Goal: Task Accomplishment & Management: Complete application form

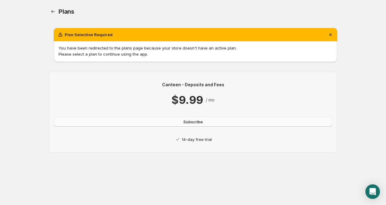
click at [169, 121] on button "Subscribe" at bounding box center [193, 122] width 278 height 10
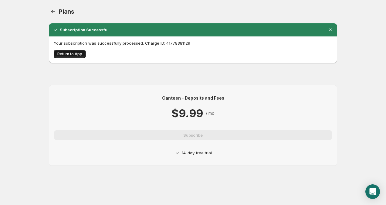
click at [69, 52] on span "Return to App" at bounding box center [69, 54] width 25 height 5
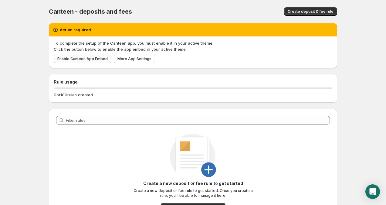
click at [94, 61] on span "Enable Canteen App Embed" at bounding box center [82, 58] width 50 height 5
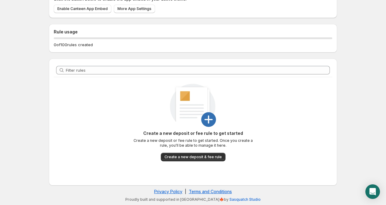
click at [180, 161] on button "Create a new deposit & fee rule" at bounding box center [193, 157] width 65 height 8
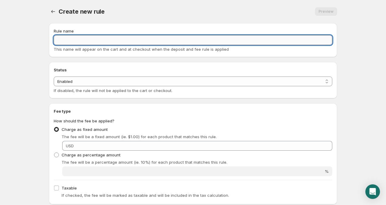
click at [93, 43] on input "Rule name" at bounding box center [193, 40] width 279 height 10
paste input "Federal Government Duty"
type input "Federal Government Duty"
click at [81, 83] on select "Enabled Disabled" at bounding box center [193, 81] width 279 height 10
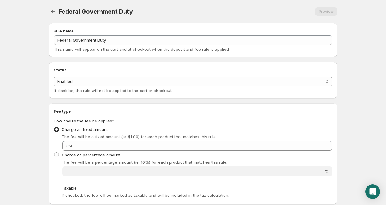
scroll to position [72, 0]
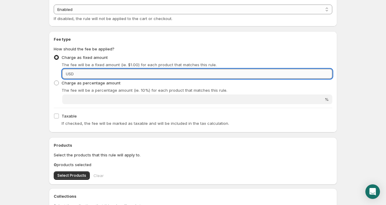
click at [90, 73] on input "Fixed amount" at bounding box center [204, 74] width 257 height 10
click at [91, 74] on input "Fixed amount" at bounding box center [204, 74] width 257 height 10
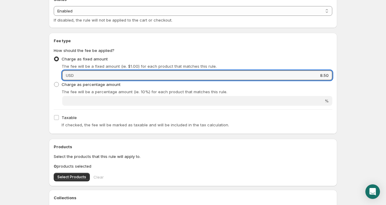
type input "8.50"
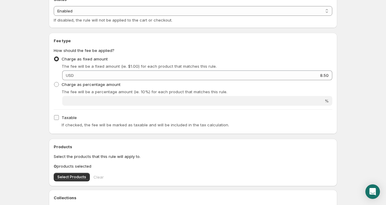
click at [71, 117] on span "Taxable" at bounding box center [69, 117] width 15 height 5
click at [59, 117] on input "Taxable" at bounding box center [56, 117] width 5 height 5
checkbox input "true"
click at [35, 125] on body "Home Help Federal Government Duty. This page is ready Federal Government Duty P…" at bounding box center [193, 32] width 386 height 205
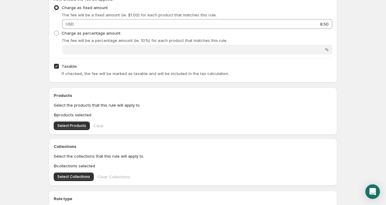
scroll to position [123, 0]
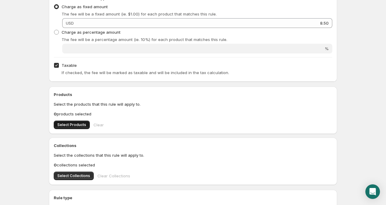
click at [74, 125] on span "Select Products" at bounding box center [71, 124] width 29 height 5
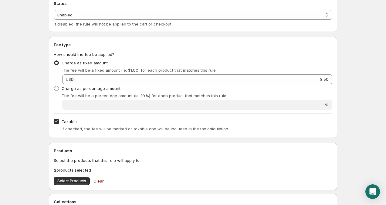
scroll to position [0, 0]
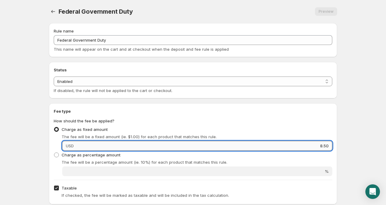
click at [135, 146] on input "8.50" at bounding box center [204, 146] width 257 height 10
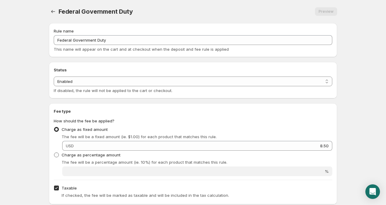
click at [71, 154] on span "Charge as percentage amount" at bounding box center [91, 154] width 59 height 5
click at [54, 153] on input "Charge as percentage amount" at bounding box center [54, 152] width 0 height 0
radio input "true"
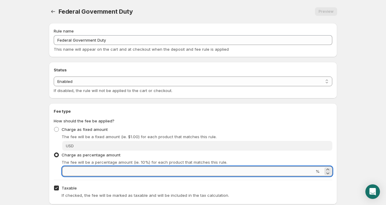
click at [103, 172] on input "Percentage amount" at bounding box center [188, 171] width 252 height 10
type input "5"
click at [111, 163] on p "The fee will be a percentage amount (ie. 10%) for each product that matches thi…" at bounding box center [197, 162] width 271 height 6
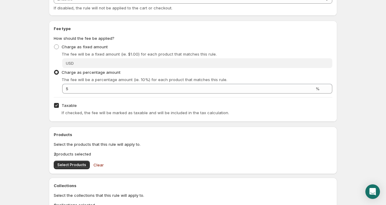
scroll to position [84, 0]
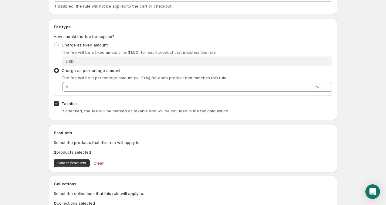
click at [72, 79] on p "The fee will be a percentage amount (ie. 10%) for each product that matches thi…" at bounding box center [197, 78] width 271 height 6
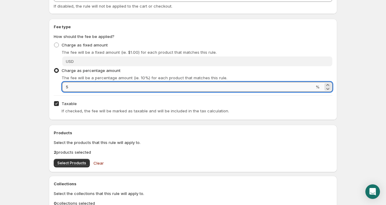
click at [72, 87] on input "5" at bounding box center [188, 87] width 252 height 10
type input "6"
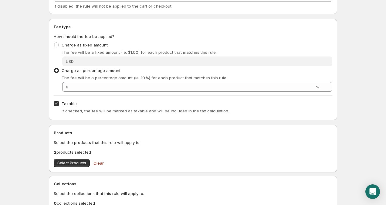
click at [16, 87] on body "Home Help Federal Government Duty. This page is ready Federal Government Duty P…" at bounding box center [193, 18] width 386 height 205
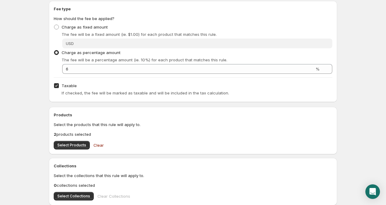
scroll to position [107, 0]
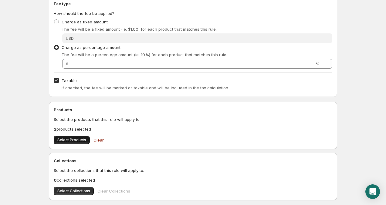
click at [75, 144] on div "Products Select the products that this rule will apply to. 2 products selected …" at bounding box center [193, 125] width 288 height 47
click at [75, 143] on button "Select Products" at bounding box center [72, 140] width 36 height 8
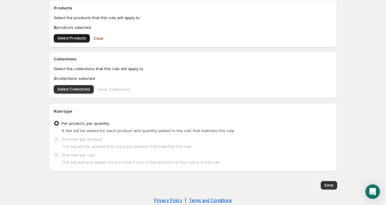
scroll to position [218, 0]
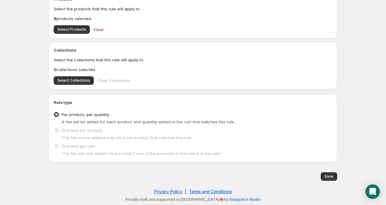
click at [97, 114] on span "Per product, per quantity" at bounding box center [86, 114] width 48 height 5
click at [54, 112] on input "Per product, per quantity" at bounding box center [54, 112] width 0 height 0
click at [70, 128] on span "One time per product" at bounding box center [82, 130] width 41 height 5
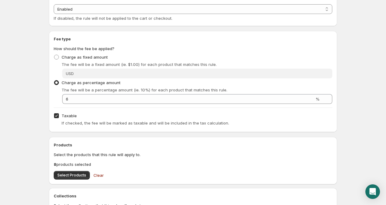
scroll to position [72, 0]
click at [95, 179] on button "Clear" at bounding box center [99, 175] width 18 height 12
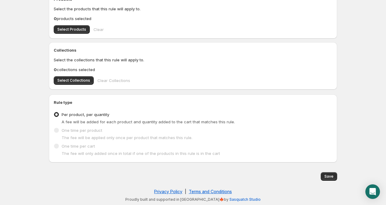
click at [80, 136] on span "The fee will be applied only once per product that matches this rule." at bounding box center [127, 137] width 131 height 5
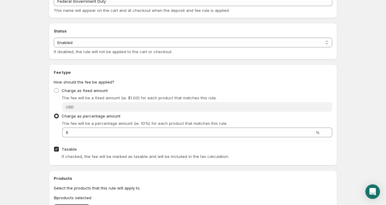
scroll to position [0, 0]
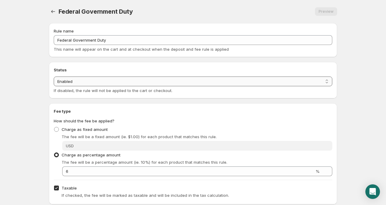
click at [80, 79] on select "Enabled Disabled" at bounding box center [193, 81] width 279 height 10
click at [73, 129] on span "Charge as fixed amount" at bounding box center [85, 129] width 46 height 5
click at [54, 127] on input "Charge as fixed amount" at bounding box center [54, 127] width 0 height 0
radio input "true"
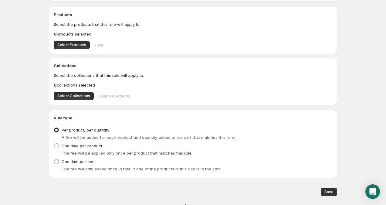
scroll to position [218, 0]
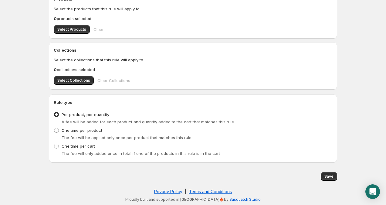
click at [66, 151] on span "The fee will only added once in total if one of the products in this rule is in…" at bounding box center [141, 153] width 158 height 5
click at [68, 148] on span "One time per cart" at bounding box center [78, 146] width 33 height 5
click at [54, 144] on input "One time per cart" at bounding box center [54, 144] width 0 height 0
radio input "true"
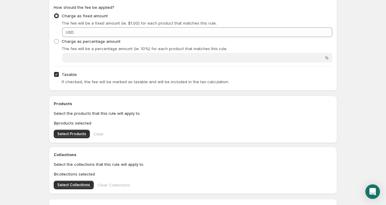
scroll to position [48, 0]
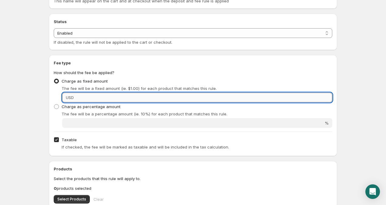
click at [107, 98] on input "Fixed amount" at bounding box center [204, 98] width 257 height 10
type input "8.5"
click at [135, 138] on div "Taxable If checked, the fee will be marked as taxable and will be included in t…" at bounding box center [193, 143] width 279 height 16
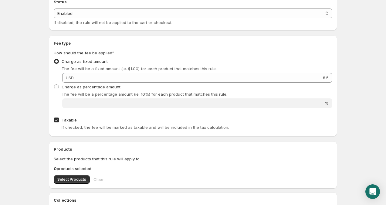
scroll to position [0, 0]
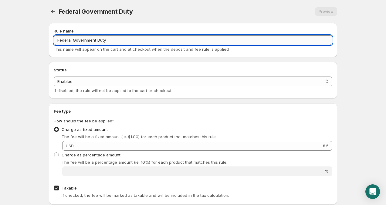
click at [117, 37] on input "Federal Government Duty" at bounding box center [193, 40] width 279 height 10
type input "Bogo duties"
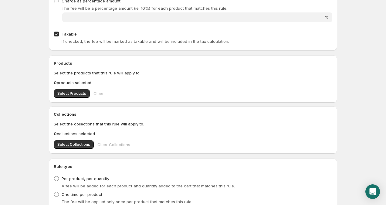
scroll to position [175, 0]
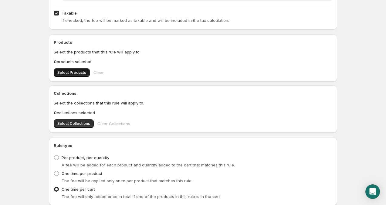
click at [80, 72] on span "Select Products" at bounding box center [71, 72] width 29 height 5
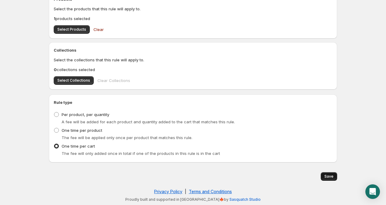
click at [335, 180] on button "Save" at bounding box center [329, 176] width 16 height 8
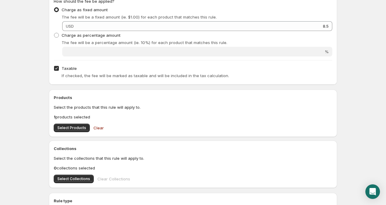
scroll to position [0, 0]
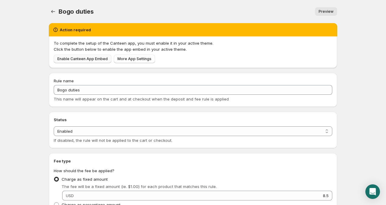
click at [84, 61] on span "Enable Canteen App Embed" at bounding box center [82, 58] width 50 height 5
click at [78, 66] on div "To complete the setup of the Canteen app, you must enable it in your active the…" at bounding box center [193, 52] width 288 height 32
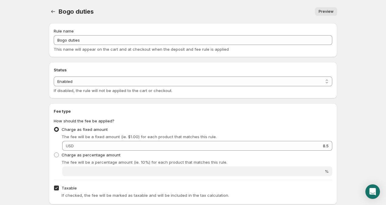
click at [328, 12] on span "Preview" at bounding box center [326, 11] width 15 height 5
click at [331, 11] on span "Preview" at bounding box center [326, 11] width 15 height 5
click at [52, 17] on div "Bogo duties. This page is ready Bogo duties Preview More actions Preview" at bounding box center [193, 11] width 288 height 23
click at [53, 12] on icon "Settings" at bounding box center [53, 11] width 6 height 6
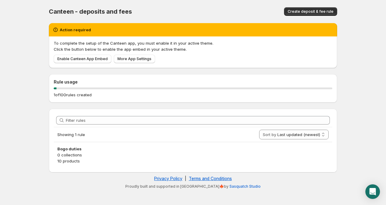
click at [98, 32] on div "Action required" at bounding box center [193, 30] width 281 height 6
click at [57, 27] on icon at bounding box center [56, 30] width 6 height 6
click at [60, 29] on h2 "Action required" at bounding box center [75, 30] width 31 height 6
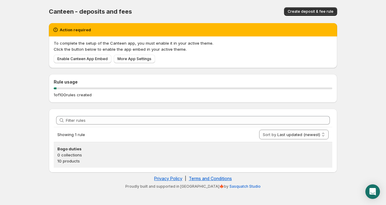
click at [89, 146] on h3 "Bogo duties" at bounding box center [192, 149] width 271 height 6
click at [72, 152] on p "0 collections" at bounding box center [192, 155] width 271 height 6
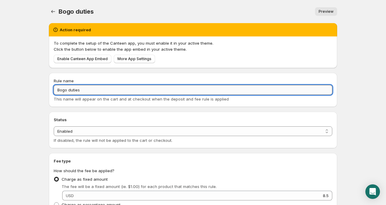
click at [86, 89] on input "Bogo duties" at bounding box center [193, 90] width 279 height 10
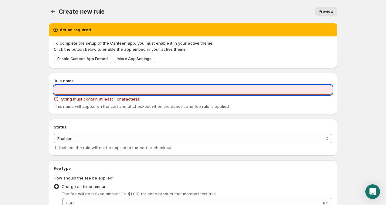
paste input "Partial Tariff Adjustment"
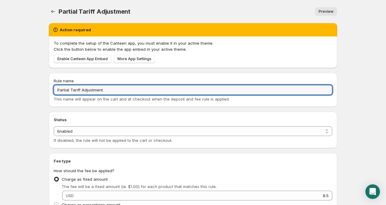
type input "Partial Tariff Adjustment"
click at [110, 105] on div "Rule name Partial Tariff Adjustment This name will appear on the cart and at ch…" at bounding box center [193, 90] width 288 height 34
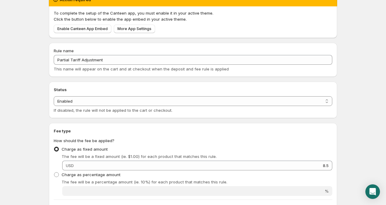
scroll to position [40, 0]
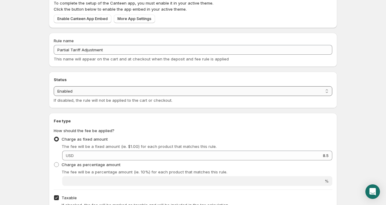
click at [97, 90] on select "Enabled Disabled" at bounding box center [193, 91] width 279 height 10
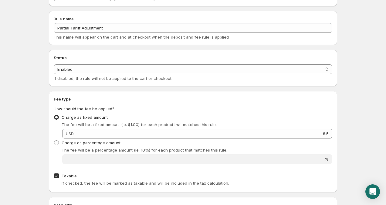
scroll to position [61, 0]
click at [70, 173] on label "Taxable" at bounding box center [65, 176] width 23 height 8
click at [59, 174] on input "Taxable" at bounding box center [56, 176] width 5 height 5
checkbox input "false"
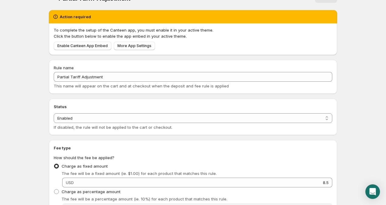
scroll to position [0, 0]
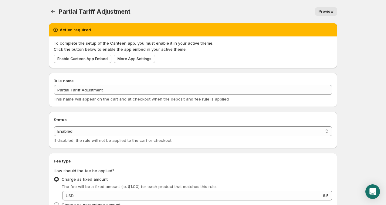
click at [330, 12] on span "Preview" at bounding box center [326, 11] width 15 height 5
